Goal: Find specific page/section: Find specific page/section

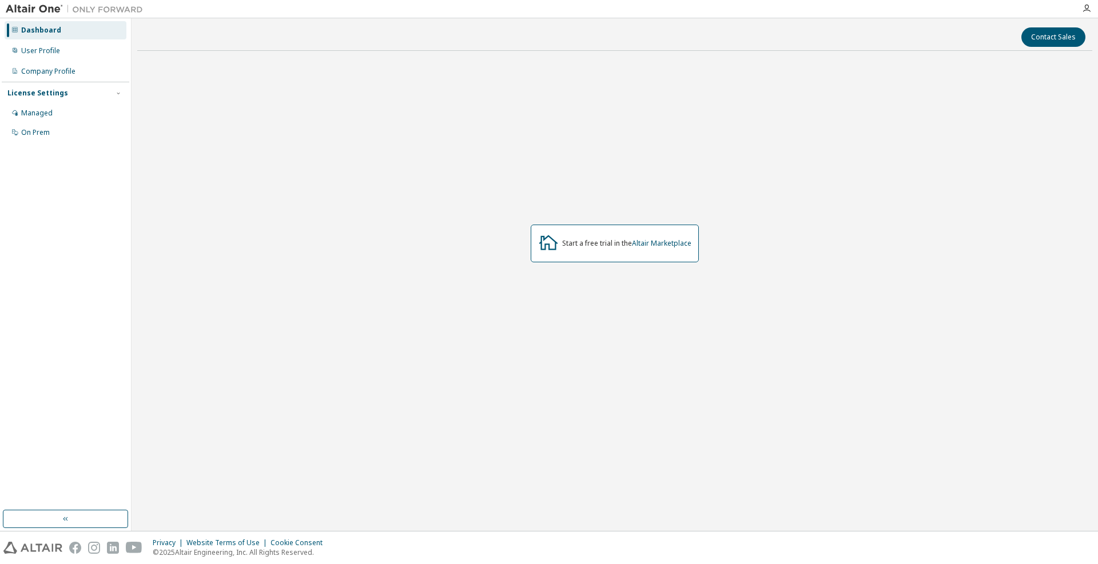
click at [568, 240] on div "Start a free trial in the Altair Marketplace" at bounding box center [626, 243] width 129 height 9
click at [49, 47] on div "User Profile" at bounding box center [40, 50] width 39 height 9
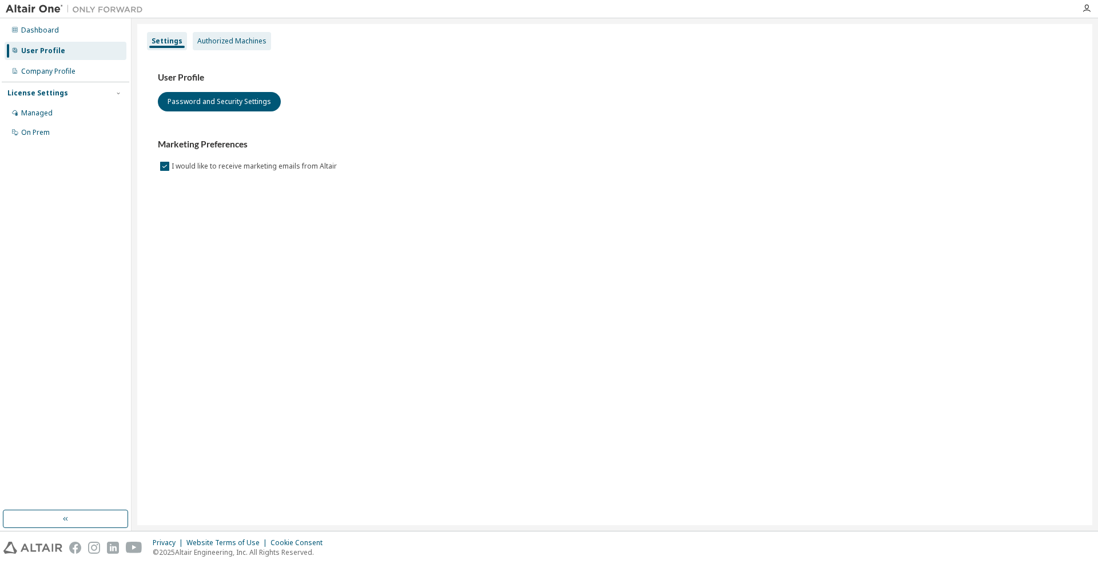
click at [220, 44] on div "Authorized Machines" at bounding box center [231, 41] width 69 height 9
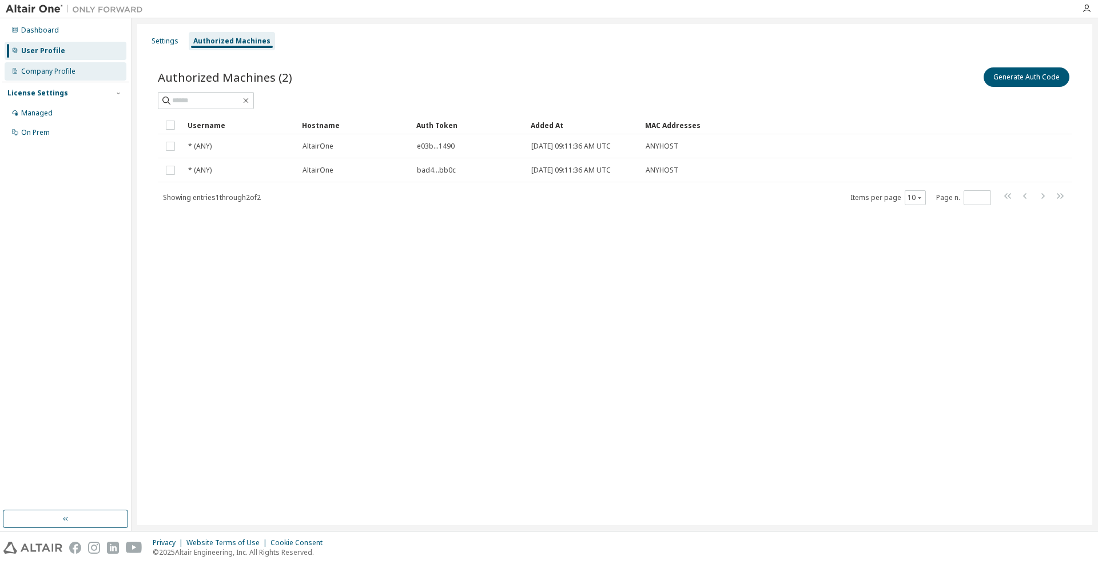
click at [48, 70] on div "Company Profile" at bounding box center [48, 71] width 54 height 9
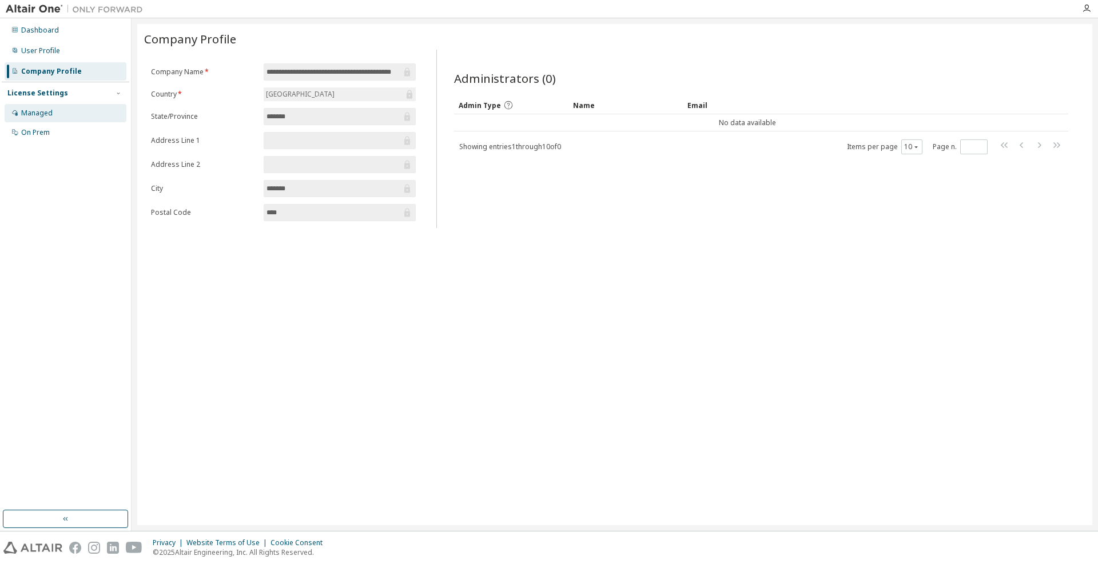
click at [39, 109] on div "Managed" at bounding box center [36, 113] width 31 height 9
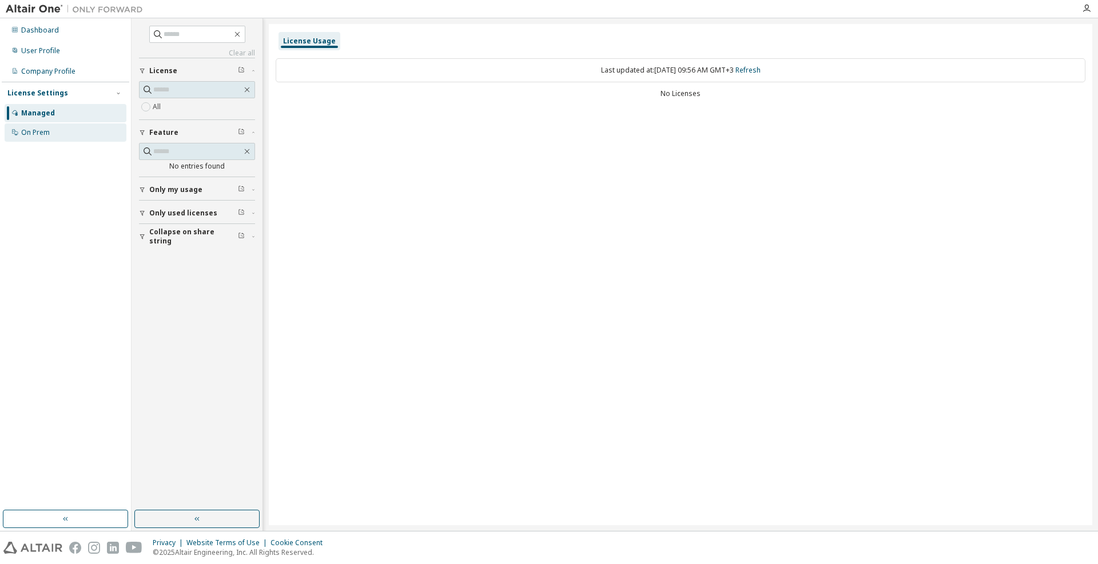
click at [40, 130] on div "On Prem" at bounding box center [35, 132] width 29 height 9
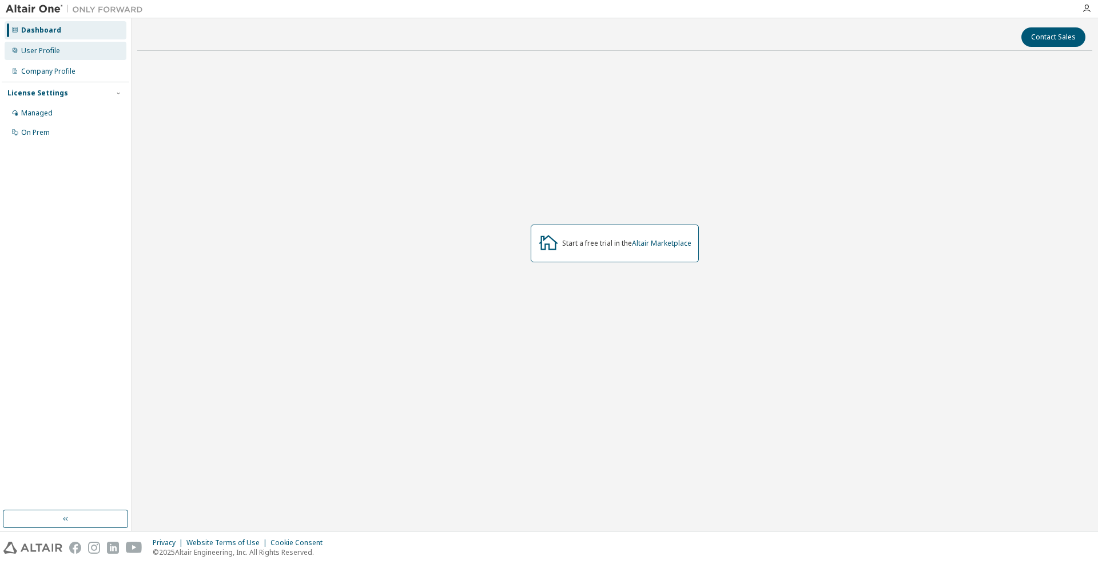
click at [38, 47] on div "User Profile" at bounding box center [40, 50] width 39 height 9
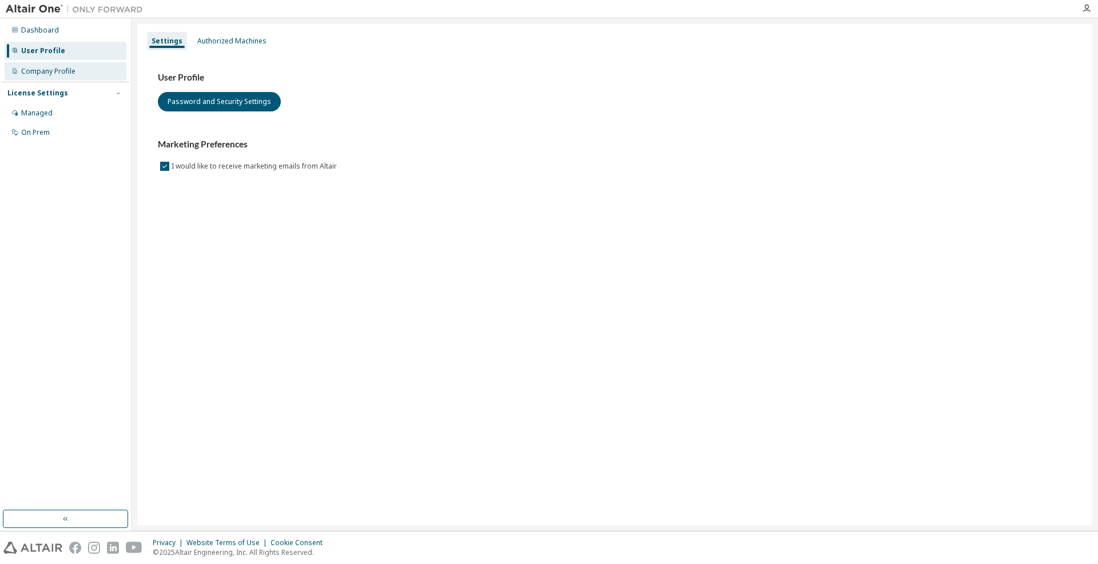
click at [46, 70] on div "Company Profile" at bounding box center [48, 71] width 54 height 9
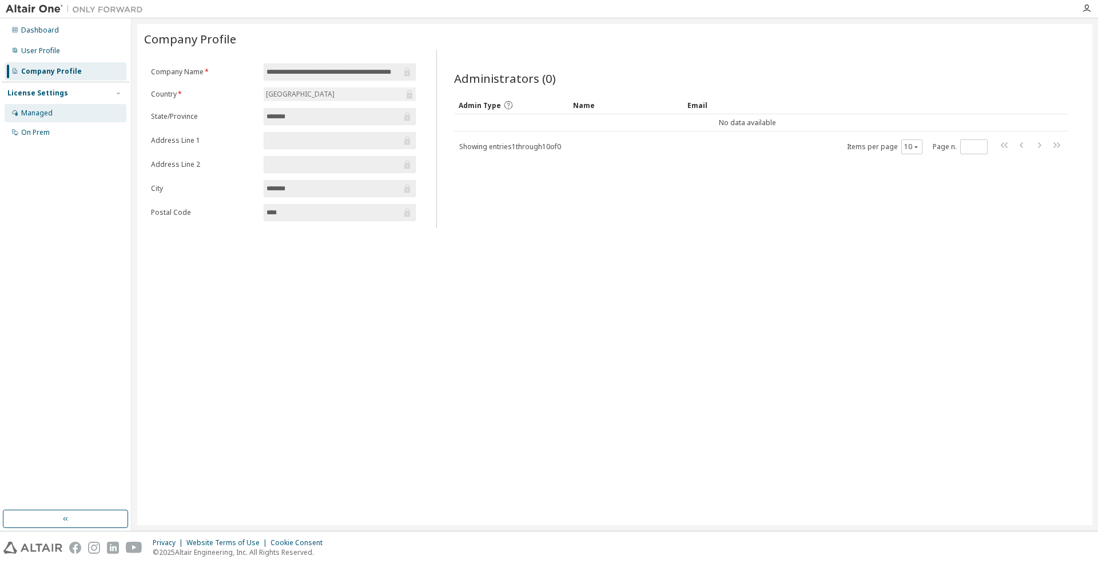
click at [34, 119] on div "Managed" at bounding box center [66, 113] width 122 height 18
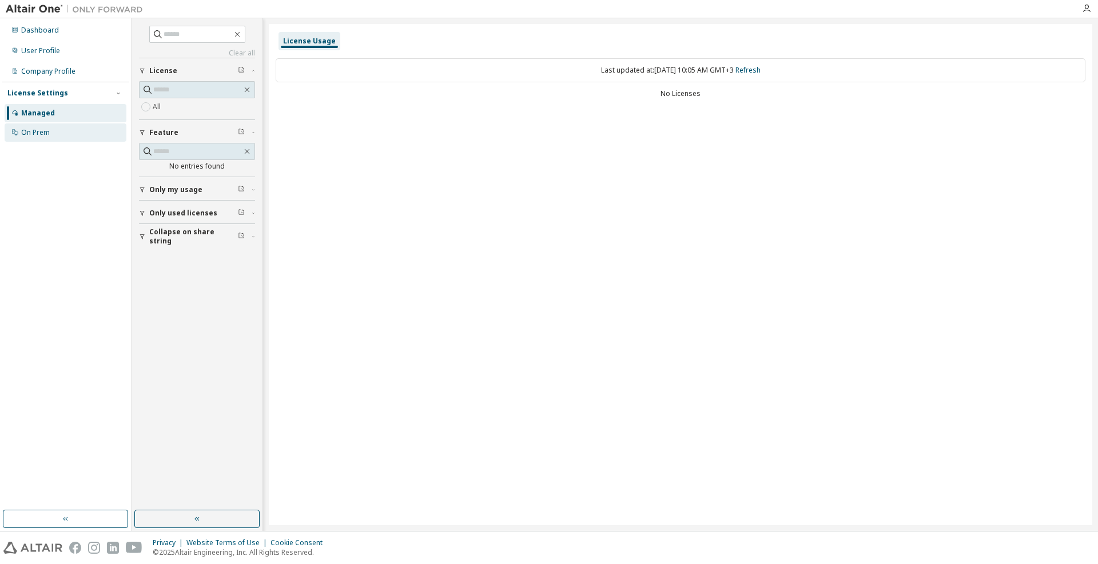
click at [46, 130] on div "On Prem" at bounding box center [35, 132] width 29 height 9
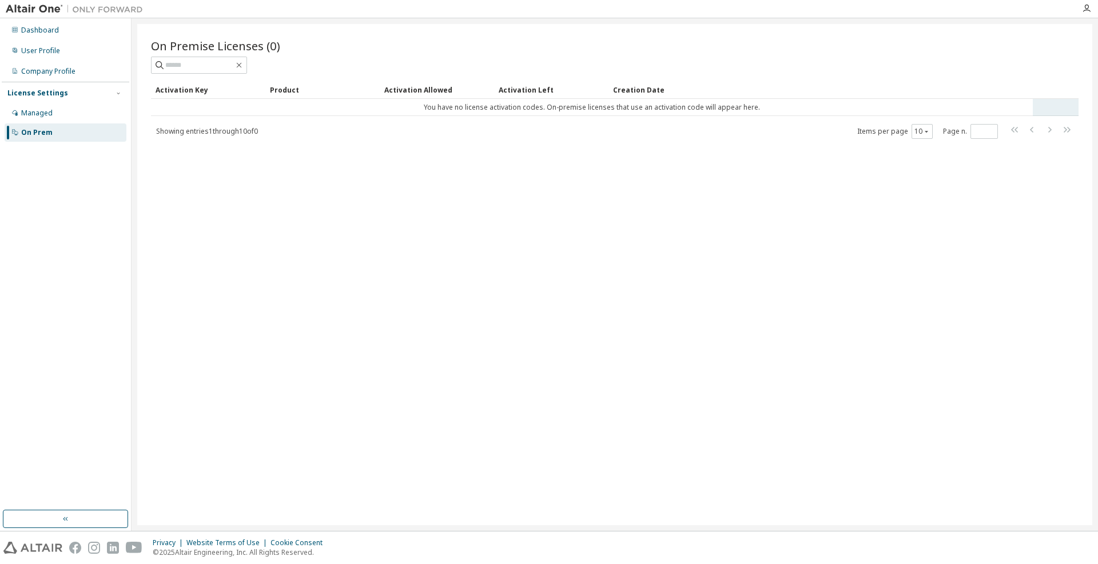
click at [563, 110] on td "You have no license activation codes. On-premise licenses that use an activatio…" at bounding box center [592, 107] width 882 height 17
click at [565, 105] on td "You have no license activation codes. On-premise licenses that use an activatio…" at bounding box center [592, 107] width 882 height 17
click at [339, 112] on td "You have no license activation codes. On-premise licenses that use an activatio…" at bounding box center [592, 107] width 882 height 17
click at [37, 31] on div "Dashboard" at bounding box center [40, 30] width 38 height 9
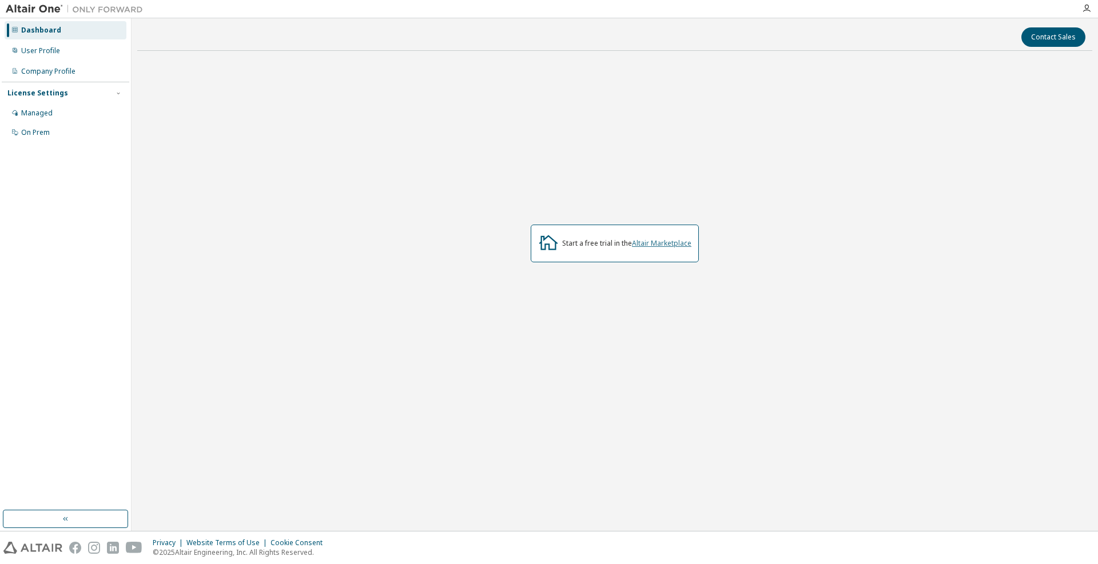
click at [675, 240] on link "Altair Marketplace" at bounding box center [661, 243] width 59 height 10
